Goal: Navigation & Orientation: Find specific page/section

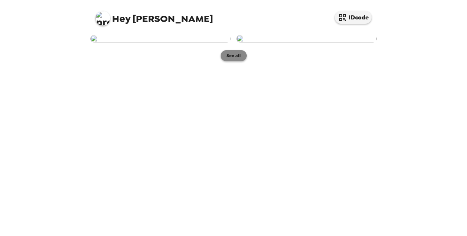
click at [237, 61] on button "See all" at bounding box center [234, 55] width 26 height 11
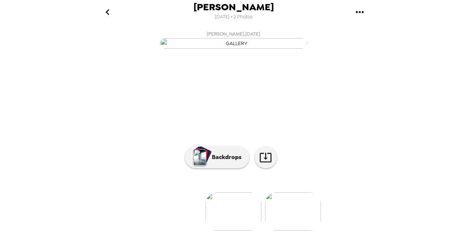
scroll to position [81, 0]
click at [239, 204] on img at bounding box center [234, 212] width 56 height 38
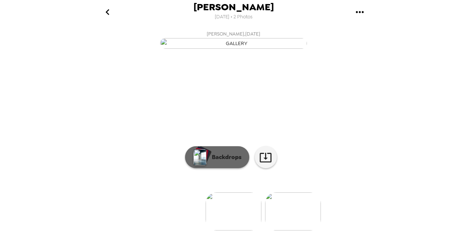
click at [220, 159] on p "Backdrops" at bounding box center [224, 157] width 33 height 9
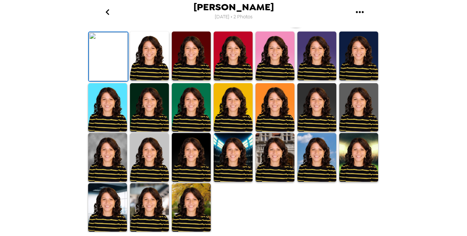
scroll to position [110, 0]
click at [152, 80] on img at bounding box center [149, 56] width 39 height 49
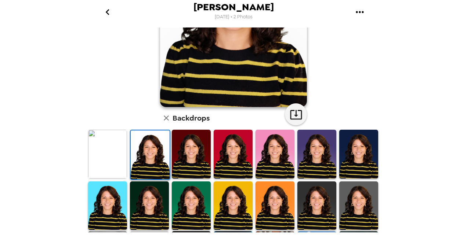
click at [197, 141] on img at bounding box center [191, 154] width 39 height 49
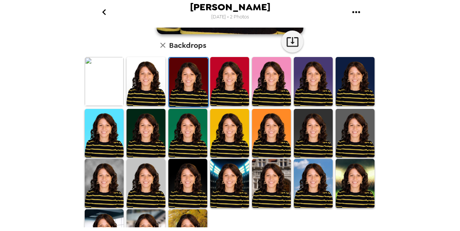
scroll to position [184, 0]
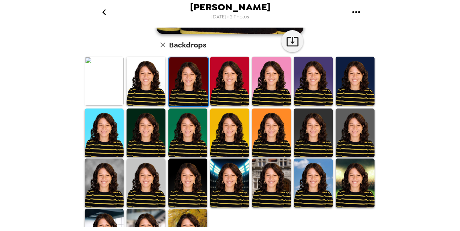
click at [186, 80] on img at bounding box center [188, 81] width 39 height 49
click at [220, 76] on img at bounding box center [229, 81] width 39 height 49
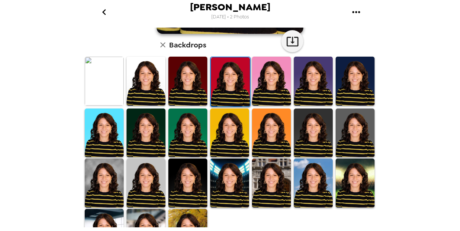
click at [273, 89] on img at bounding box center [271, 81] width 39 height 49
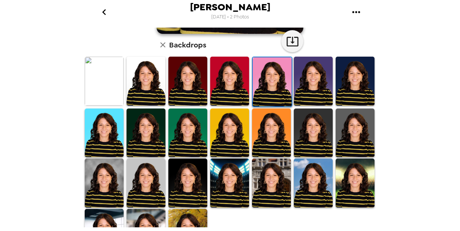
click at [352, 82] on img at bounding box center [355, 81] width 39 height 49
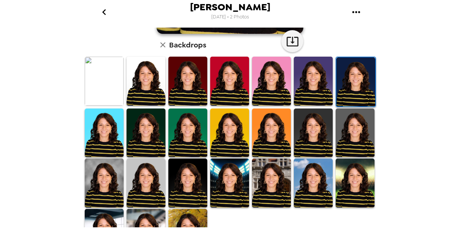
click at [145, 135] on img at bounding box center [146, 132] width 39 height 49
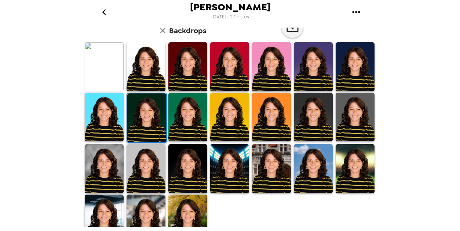
scroll to position [210, 0]
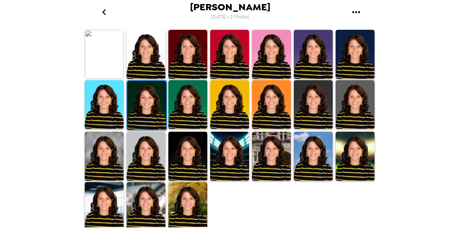
click at [265, 148] on img at bounding box center [271, 155] width 39 height 49
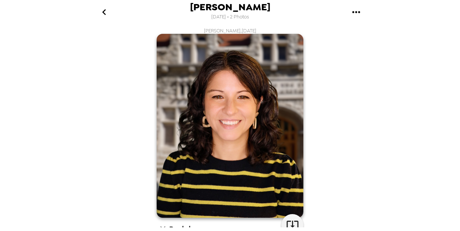
scroll to position [37, 0]
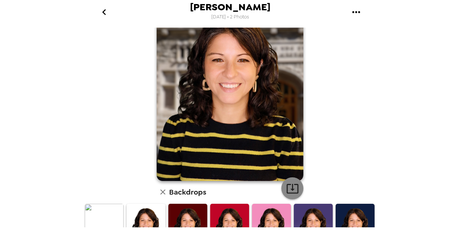
click at [291, 184] on icon "button" at bounding box center [293, 189] width 12 height 10
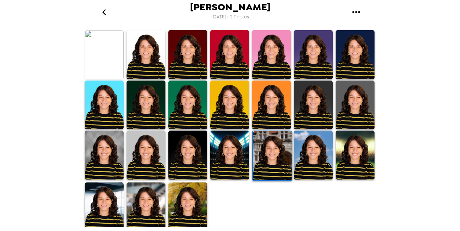
scroll to position [210, 0]
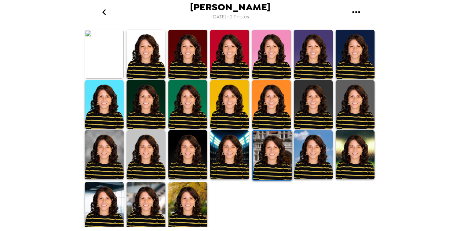
click at [313, 166] on img at bounding box center [313, 154] width 39 height 49
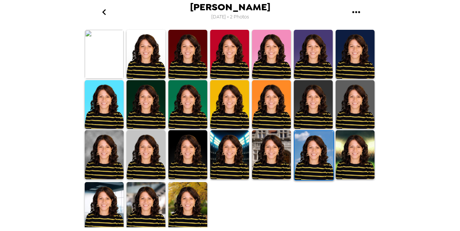
click at [310, 155] on img at bounding box center [314, 155] width 39 height 49
click at [196, 215] on img at bounding box center [187, 206] width 39 height 49
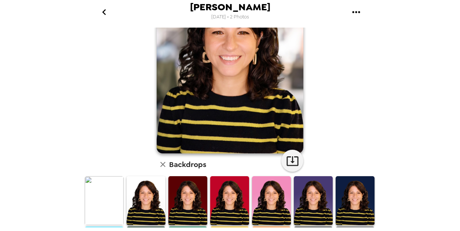
scroll to position [73, 0]
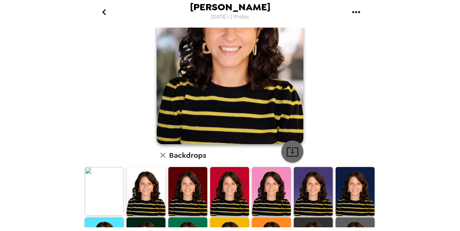
click at [292, 153] on icon "button" at bounding box center [292, 151] width 13 height 13
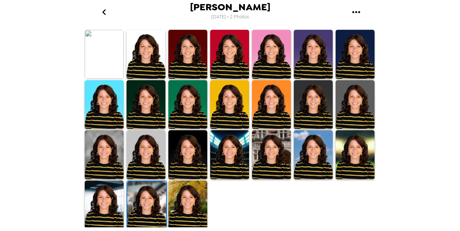
click at [101, 195] on img at bounding box center [104, 204] width 39 height 48
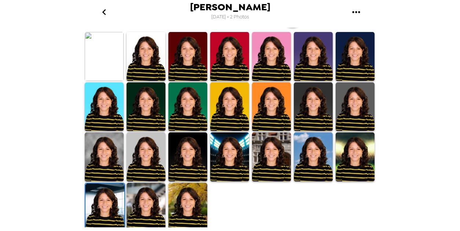
scroll to position [210, 0]
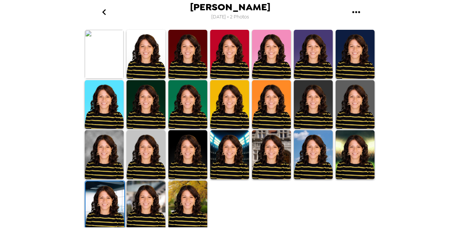
click at [104, 153] on img at bounding box center [104, 154] width 39 height 48
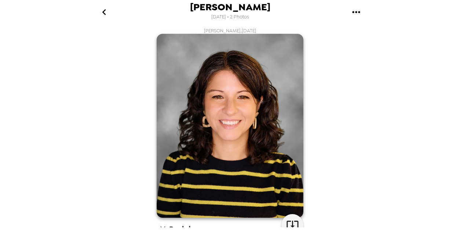
scroll to position [37, 0]
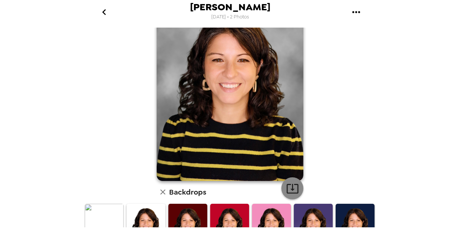
click at [295, 192] on icon "button" at bounding box center [293, 189] width 12 height 10
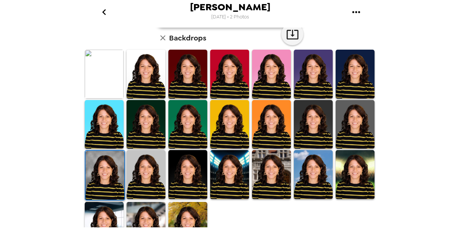
scroll to position [210, 0]
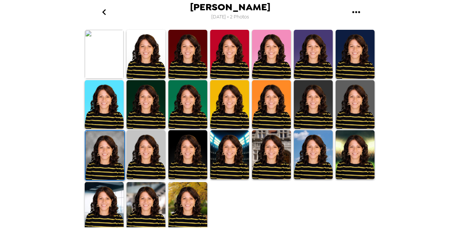
click at [140, 152] on img at bounding box center [146, 154] width 39 height 48
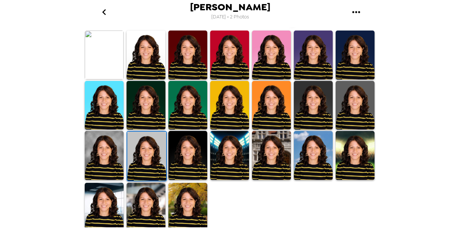
click at [149, 151] on img at bounding box center [146, 155] width 39 height 48
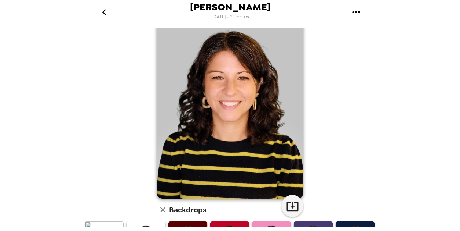
scroll to position [37, 0]
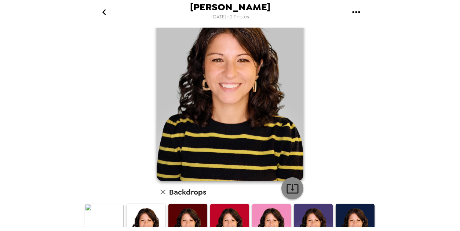
click at [293, 186] on icon "button" at bounding box center [292, 188] width 13 height 13
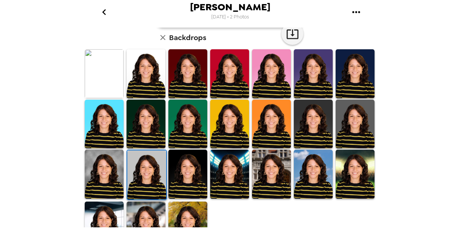
scroll to position [210, 0]
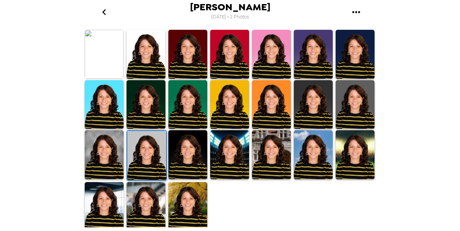
click at [427, 170] on div "[PERSON_NAME] [DATE] • 2 Photos [PERSON_NAME] , [DATE] Backdrops" at bounding box center [230, 115] width 460 height 231
click at [321, 116] on img at bounding box center [313, 104] width 39 height 48
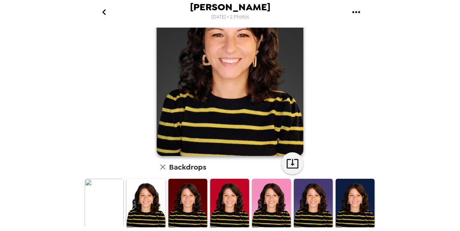
scroll to position [73, 0]
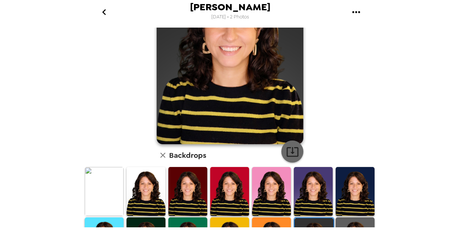
click at [296, 154] on icon "button" at bounding box center [292, 151] width 13 height 13
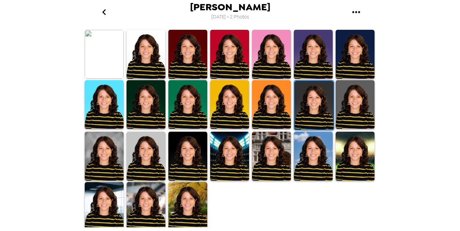
click at [352, 111] on img at bounding box center [355, 104] width 39 height 48
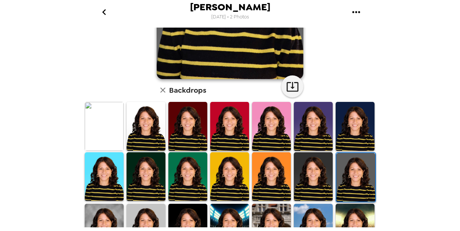
scroll to position [27, 0]
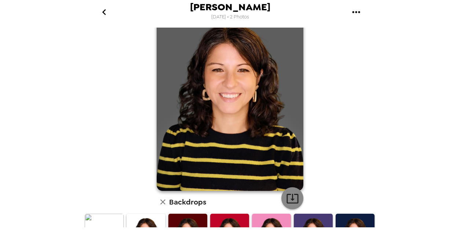
click at [289, 193] on icon "button" at bounding box center [292, 198] width 13 height 13
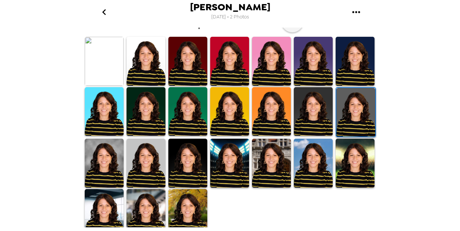
scroll to position [210, 0]
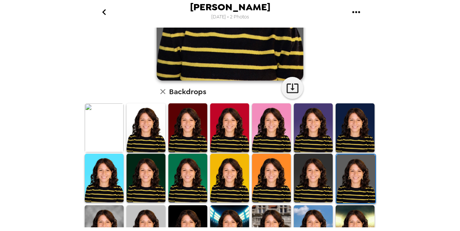
click at [94, 139] on img at bounding box center [104, 127] width 39 height 48
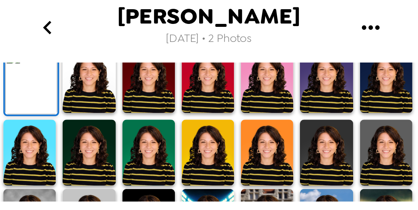
scroll to position [59, 0]
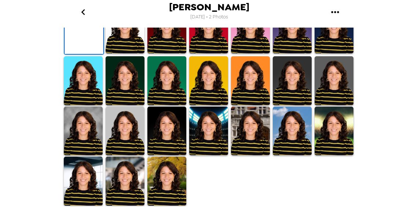
click at [252, 78] on img at bounding box center [250, 80] width 39 height 48
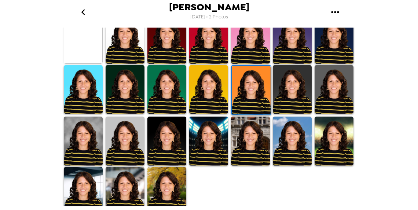
scroll to position [224, 0]
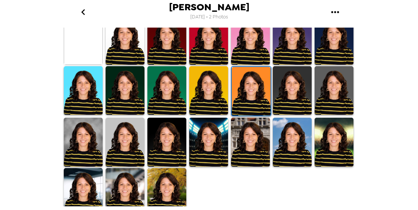
click at [254, 90] on img at bounding box center [251, 91] width 39 height 48
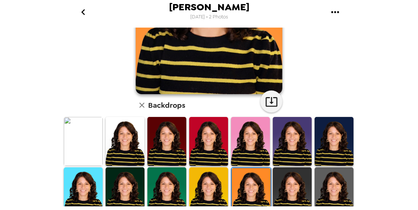
scroll to position [167, 0]
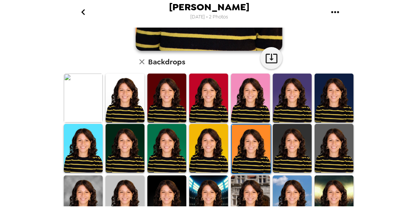
click at [96, 104] on img at bounding box center [83, 97] width 39 height 48
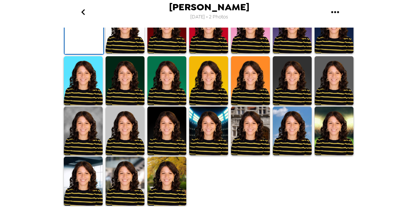
scroll to position [100, 0]
click at [326, 53] on img at bounding box center [334, 29] width 39 height 48
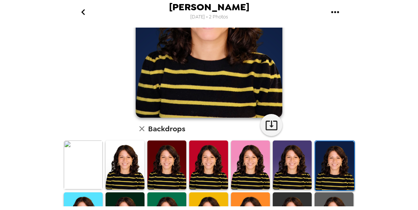
click at [284, 161] on img at bounding box center [292, 164] width 39 height 48
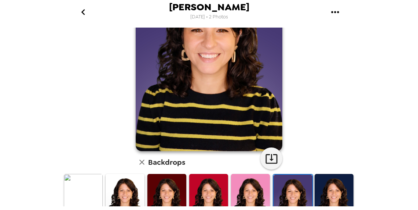
scroll to position [0, 0]
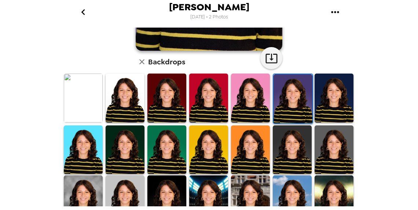
click at [248, 109] on img at bounding box center [250, 97] width 39 height 48
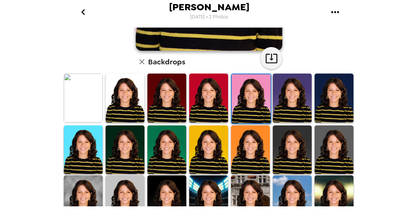
click at [217, 106] on img at bounding box center [208, 97] width 39 height 48
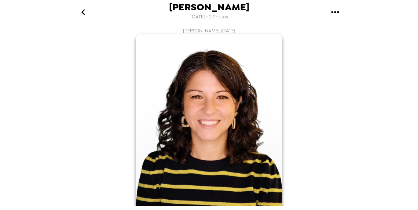
scroll to position [200, 0]
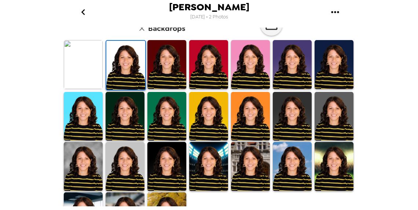
click at [167, 139] on div at bounding box center [167, 116] width 42 height 50
click at [166, 130] on img at bounding box center [167, 116] width 39 height 48
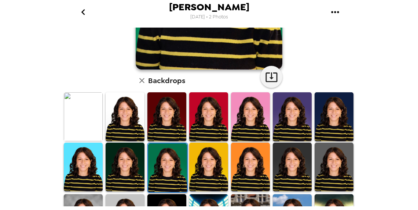
scroll to position [167, 0]
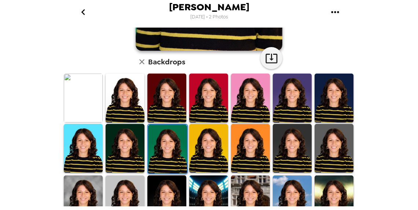
click at [126, 157] on img at bounding box center [125, 148] width 39 height 48
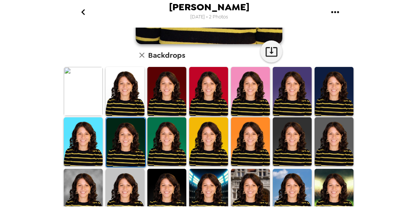
scroll to position [200, 0]
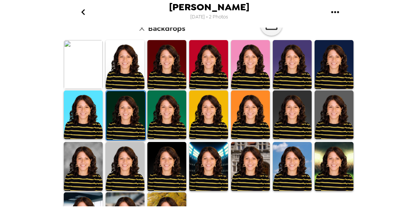
click at [246, 120] on img at bounding box center [250, 114] width 39 height 48
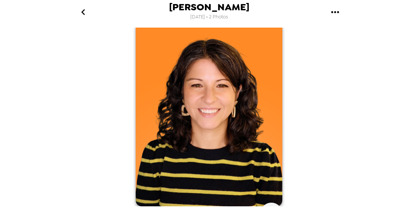
scroll to position [0, 0]
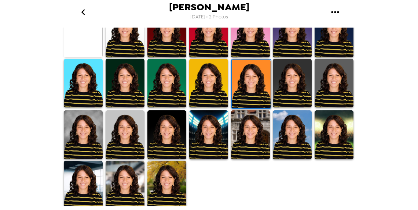
click at [213, 91] on img at bounding box center [208, 83] width 39 height 48
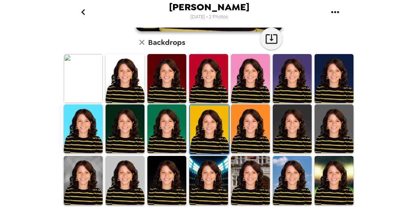
scroll to position [200, 0]
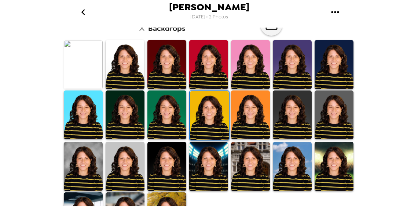
click at [293, 69] on img at bounding box center [292, 64] width 39 height 48
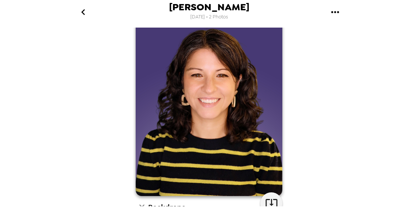
scroll to position [33, 0]
